Goal: Manage account settings

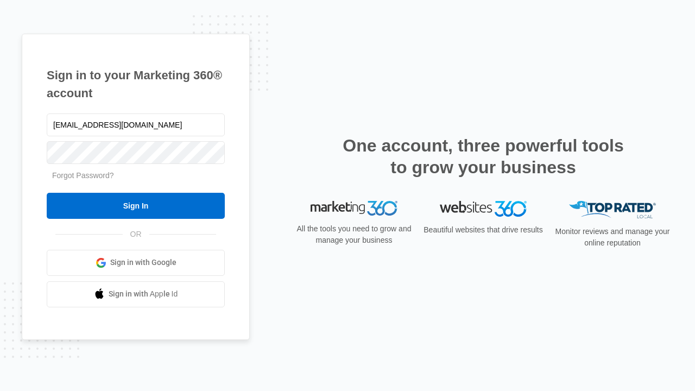
type input "[EMAIL_ADDRESS][DOMAIN_NAME]"
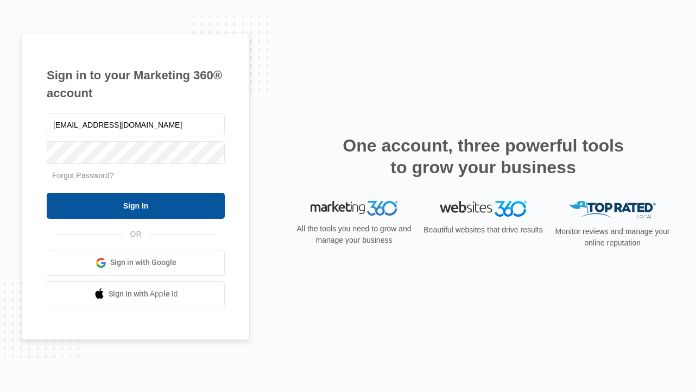
click at [136, 205] on input "Sign In" at bounding box center [136, 206] width 178 height 26
